Goal: Check status: Check status

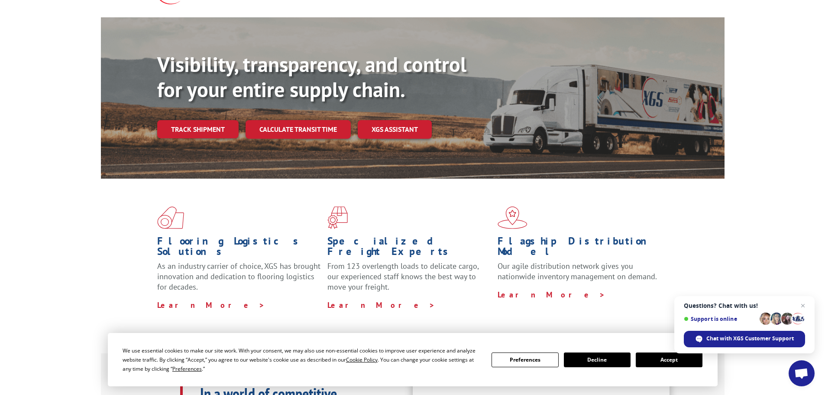
scroll to position [87, 0]
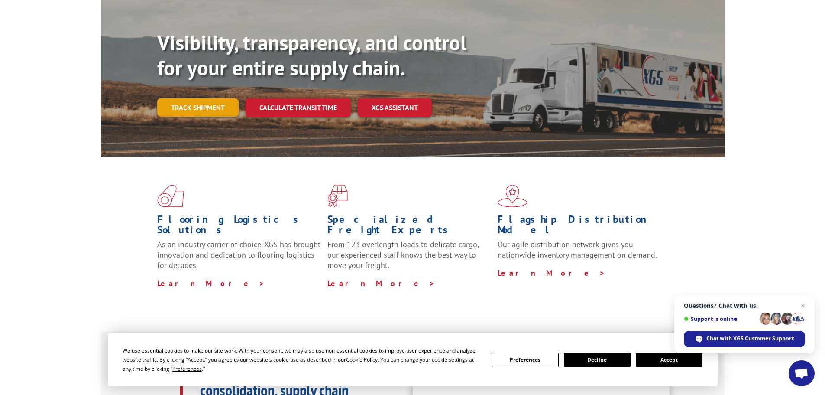
click at [226, 98] on link "Track shipment" at bounding box center [197, 107] width 81 height 18
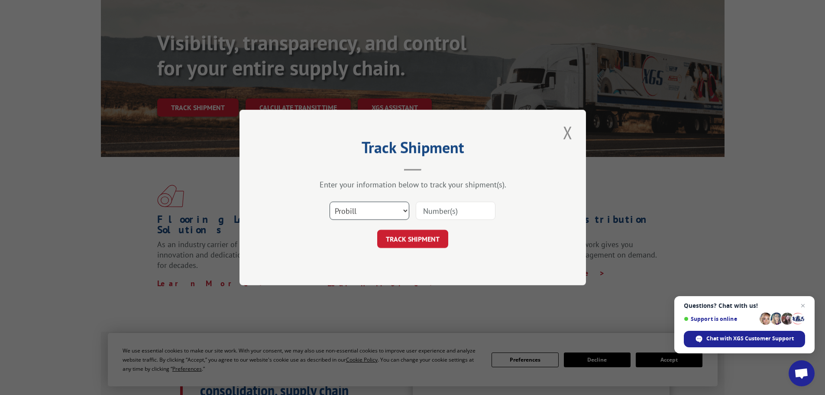
click at [403, 210] on select "Select category... Probill BOL PO" at bounding box center [370, 210] width 80 height 18
click at [330, 201] on select "Select category... Probill BOL PO" at bounding box center [370, 210] width 80 height 18
click at [402, 210] on select "Select category... Probill BOL PO" at bounding box center [370, 210] width 80 height 18
select select "probill"
click at [330, 201] on select "Select category... Probill BOL PO" at bounding box center [370, 210] width 80 height 18
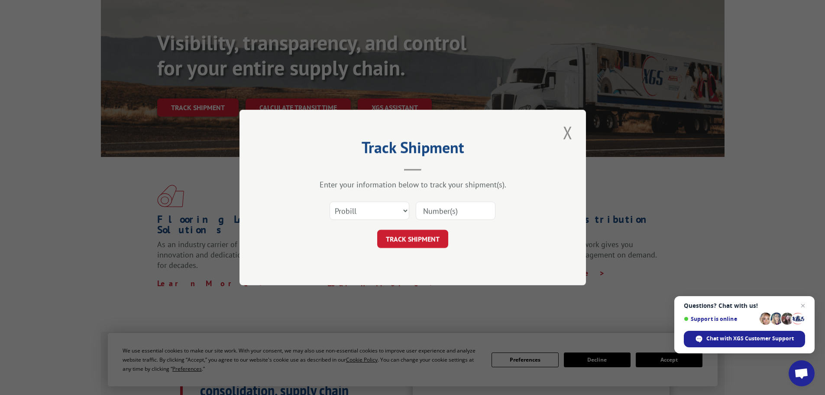
click at [432, 211] on input at bounding box center [456, 210] width 80 height 18
type input "17510262"
click at [414, 239] on button "TRACK SHIPMENT" at bounding box center [412, 239] width 71 height 18
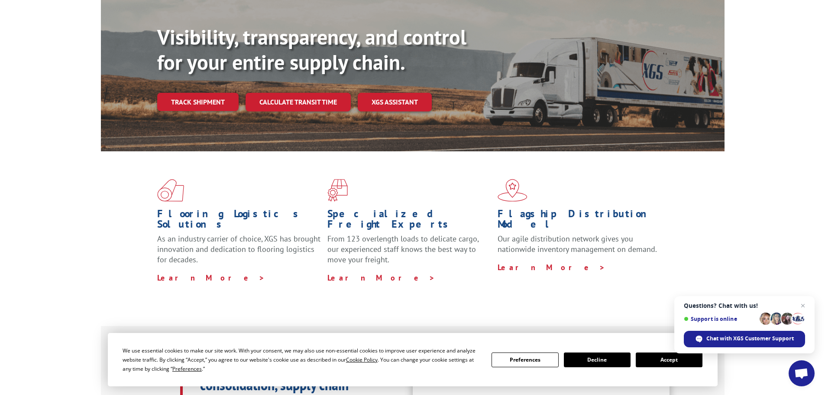
scroll to position [0, 0]
